Goal: Task Accomplishment & Management: Use online tool/utility

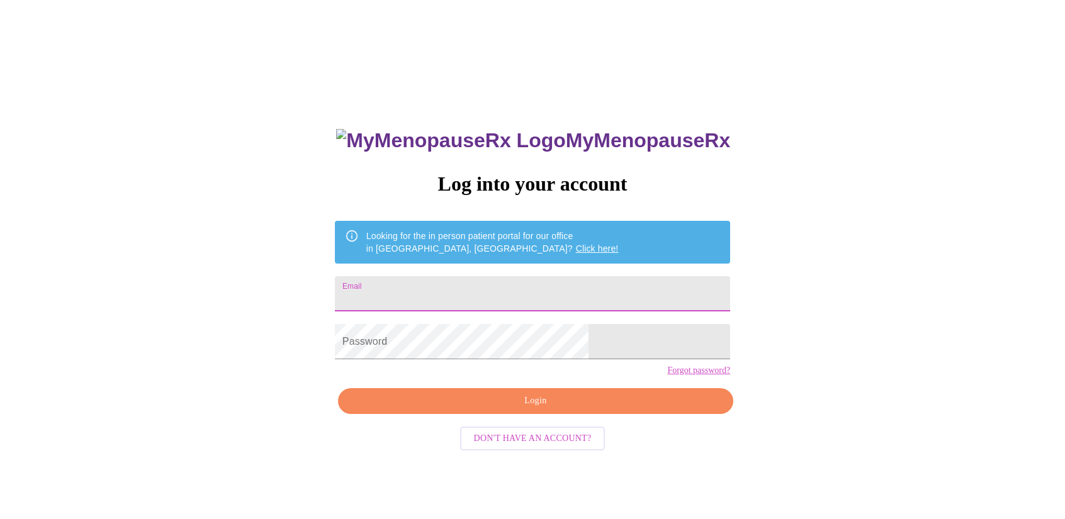
click at [456, 286] on input "Email" at bounding box center [532, 293] width 395 height 35
type input "[PERSON_NAME][EMAIL_ADDRESS][PERSON_NAME][DOMAIN_NAME]"
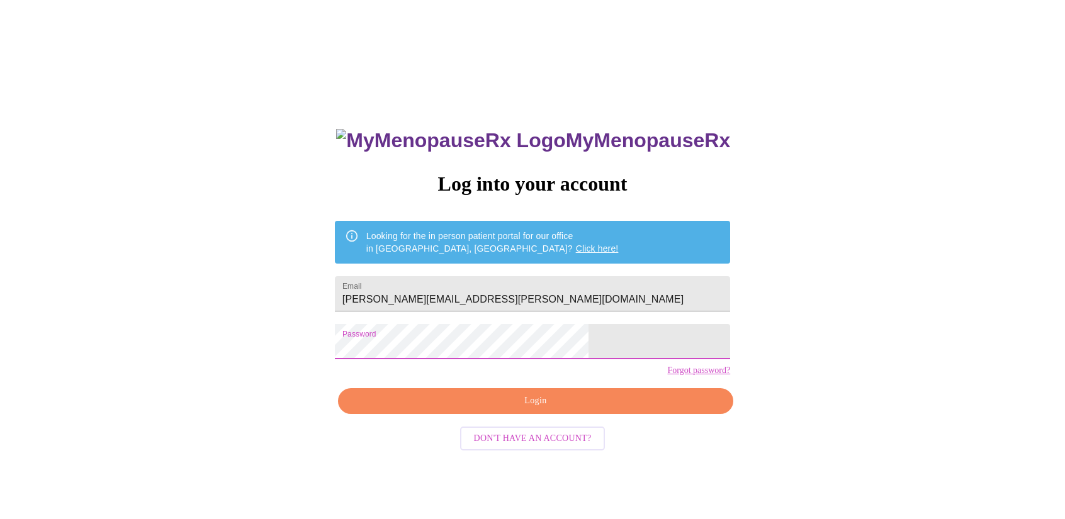
click at [506, 409] on span "Login" at bounding box center [535, 401] width 366 height 16
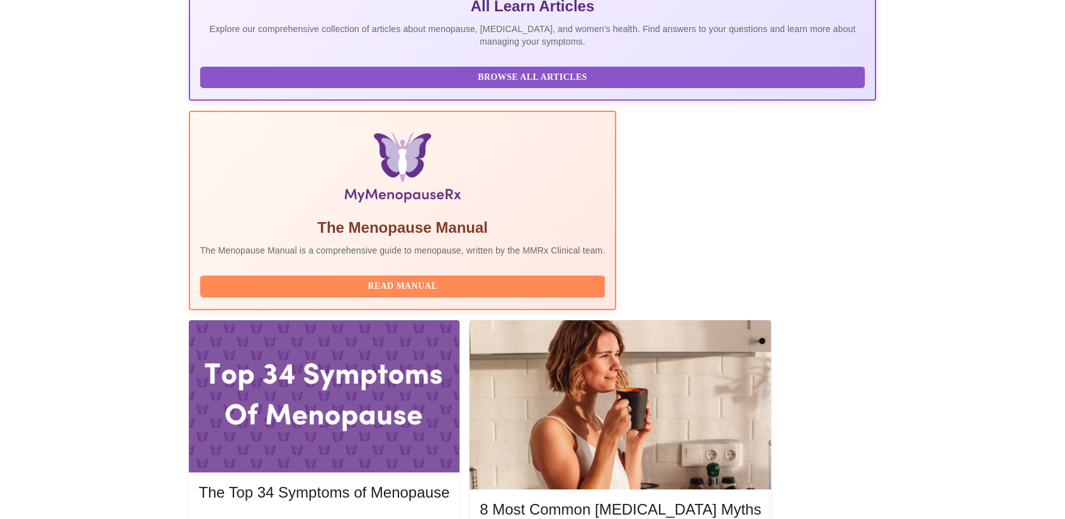
scroll to position [302, 0]
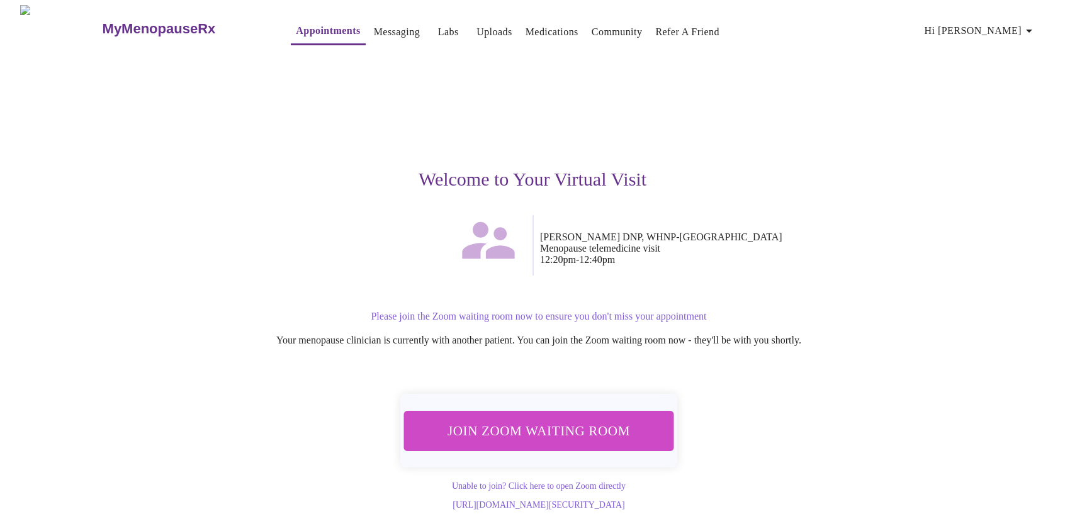
click at [481, 438] on button "Join Zoom Waiting Room" at bounding box center [539, 431] width 270 height 40
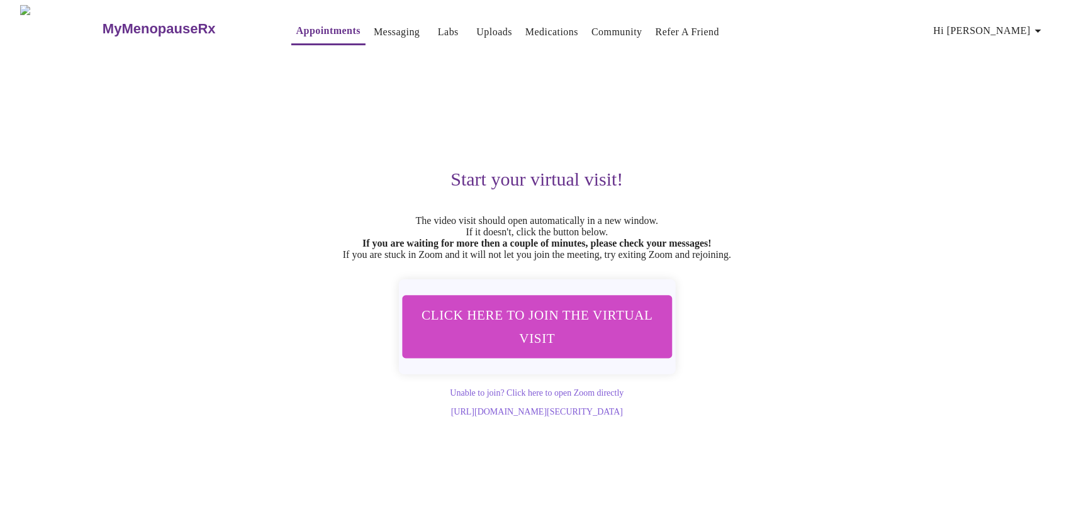
click at [296, 23] on link "Appointments" at bounding box center [328, 31] width 64 height 18
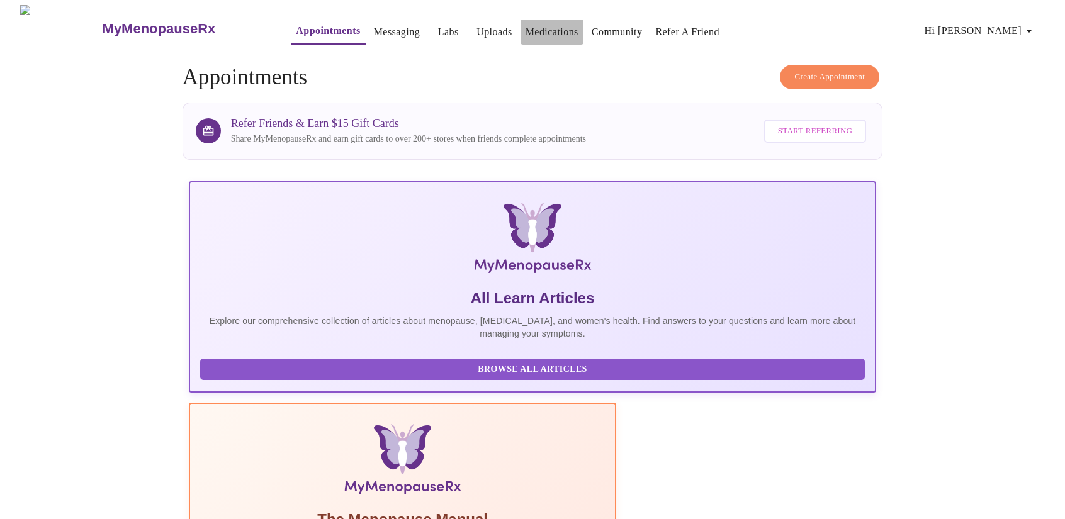
click at [534, 31] on link "Medications" at bounding box center [551, 32] width 53 height 18
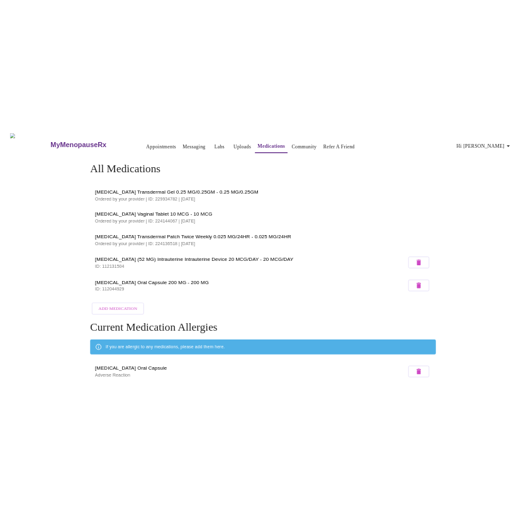
scroll to position [43, 0]
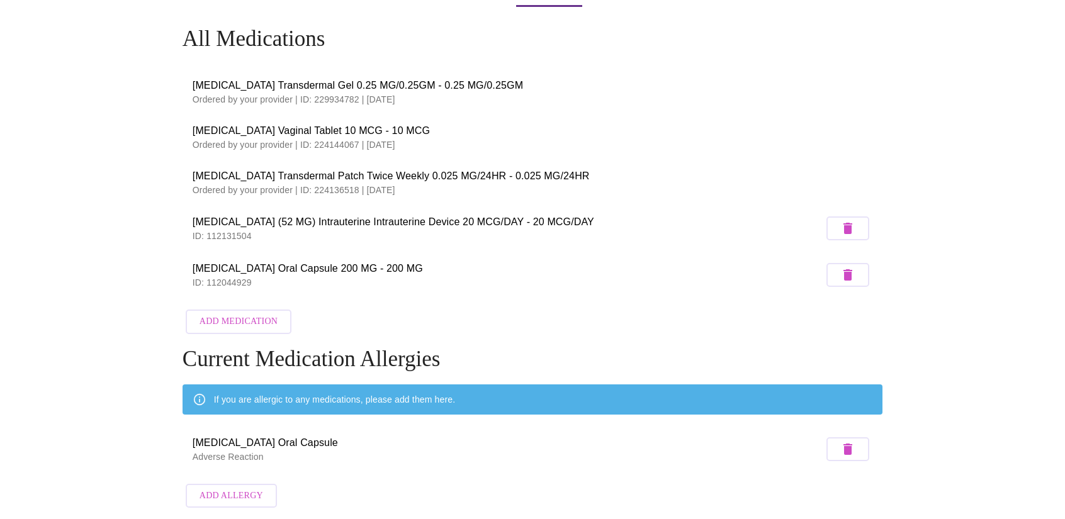
click at [345, 252] on li "[MEDICAL_DATA] Oral Capsule 200 MG - 200 MG ID: 112044929" at bounding box center [532, 275] width 700 height 47
